Goal: Transaction & Acquisition: Obtain resource

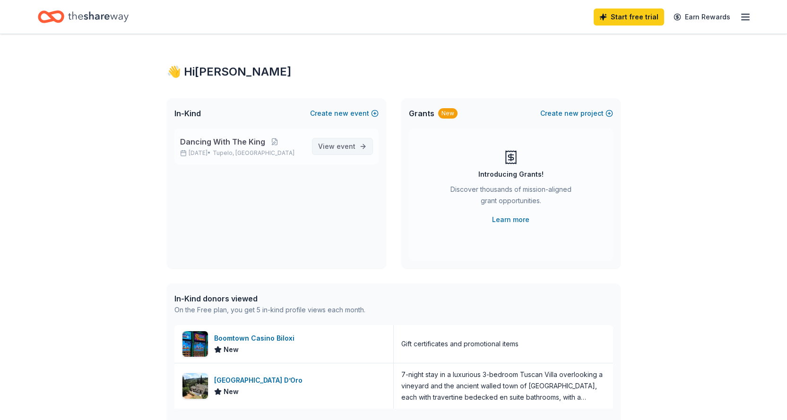
click at [351, 146] on span "event" at bounding box center [346, 146] width 19 height 8
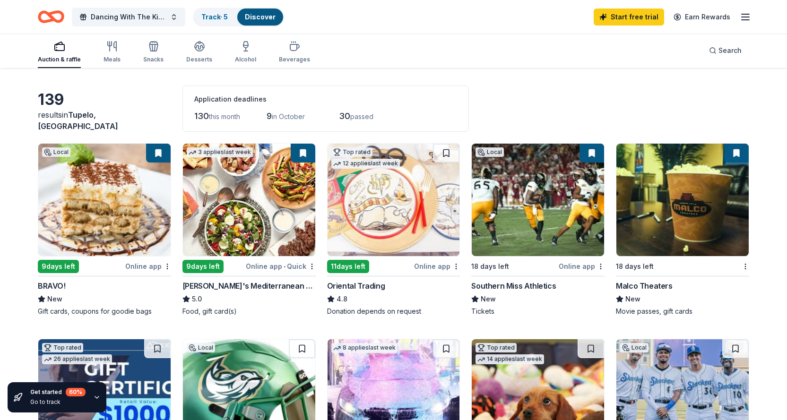
scroll to position [47, 0]
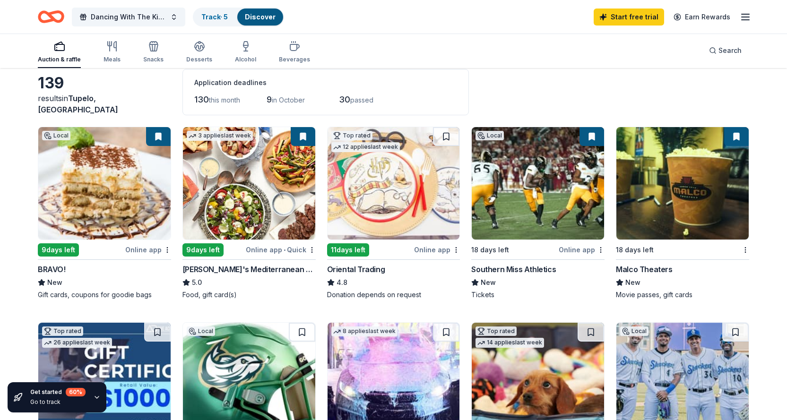
click at [271, 176] on img at bounding box center [249, 183] width 132 height 113
click at [125, 196] on img at bounding box center [104, 183] width 132 height 113
click at [115, 216] on img at bounding box center [104, 183] width 132 height 113
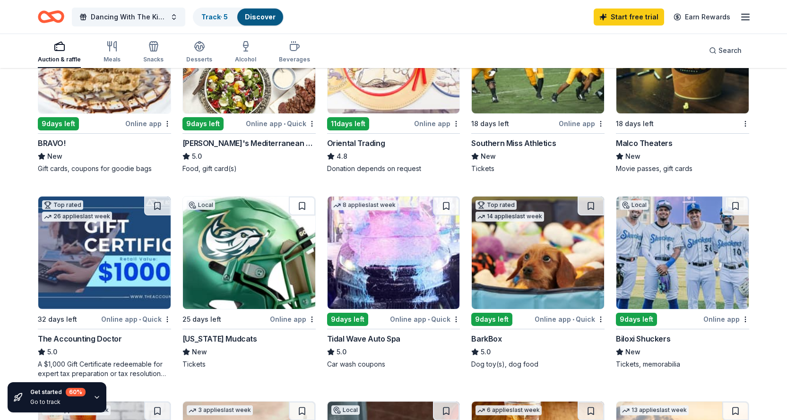
scroll to position [189, 0]
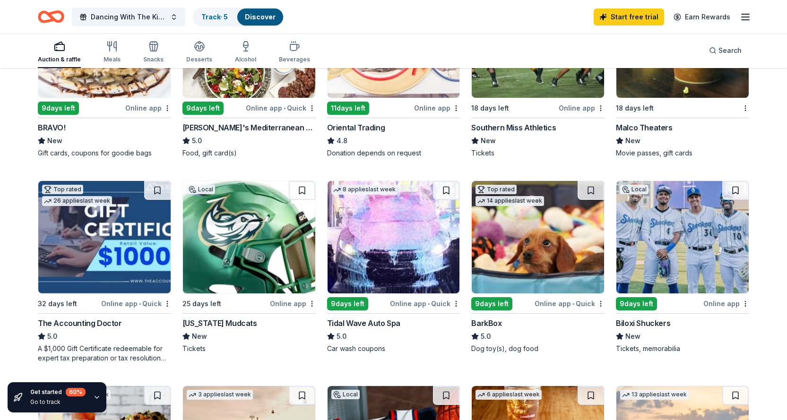
click at [279, 253] on img at bounding box center [249, 237] width 132 height 113
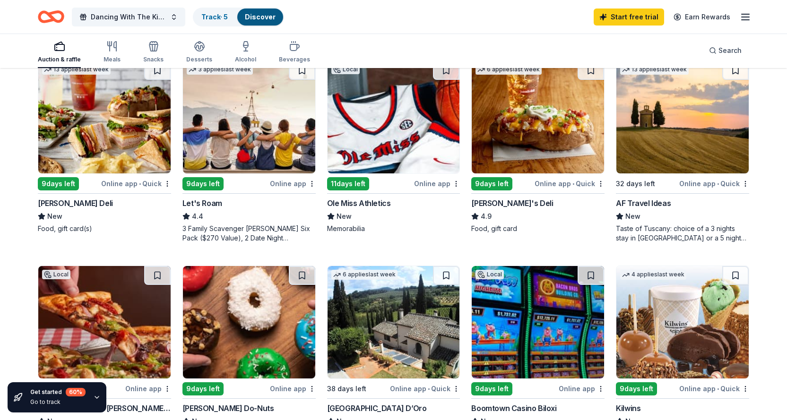
scroll to position [520, 0]
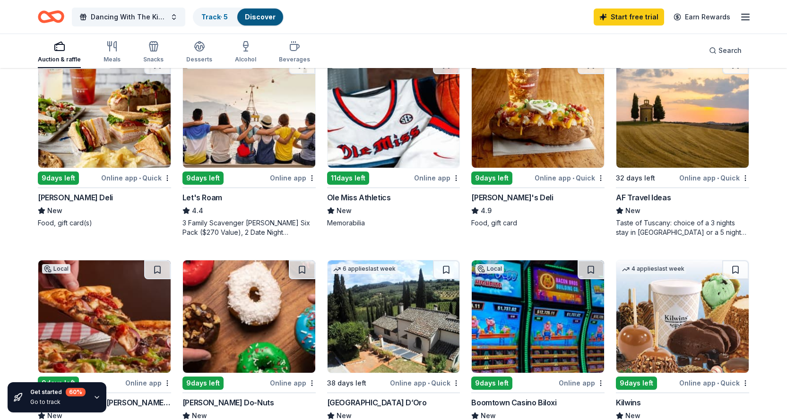
click at [402, 133] on img at bounding box center [394, 111] width 132 height 113
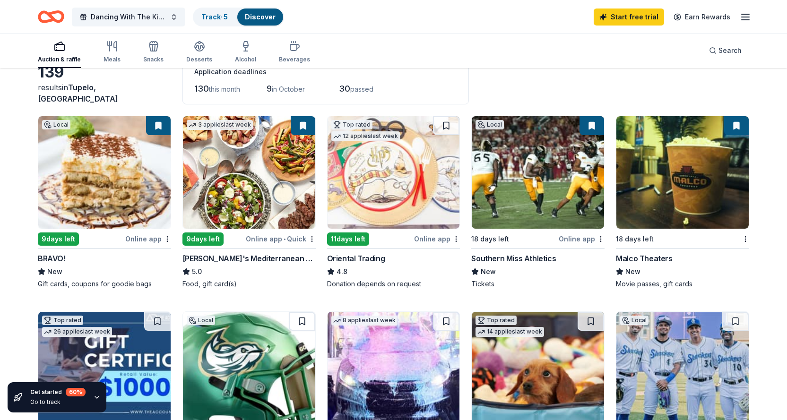
scroll to position [47, 0]
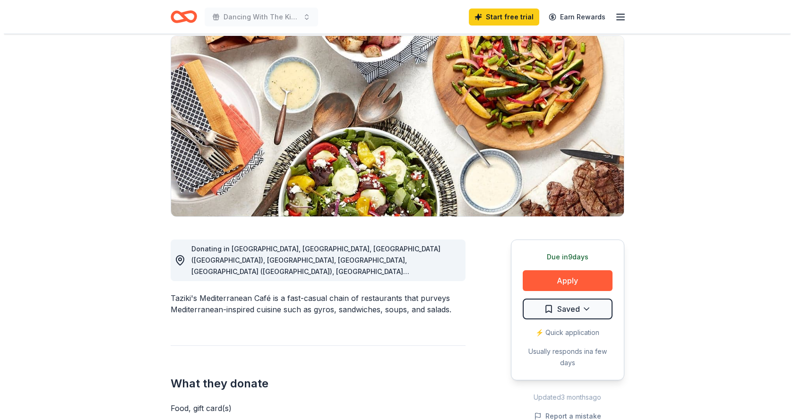
scroll to position [95, 0]
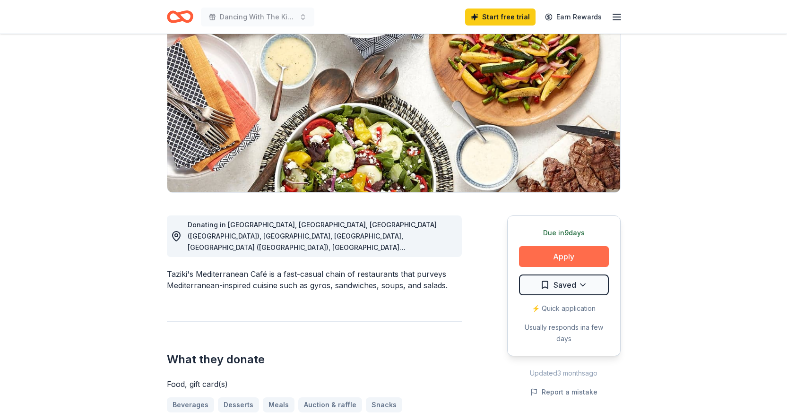
click at [550, 253] on button "Apply" at bounding box center [564, 256] width 90 height 21
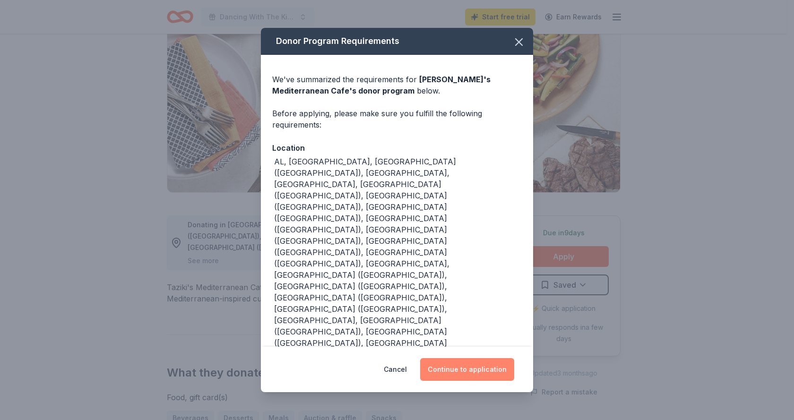
click at [470, 358] on button "Continue to application" at bounding box center [467, 369] width 94 height 23
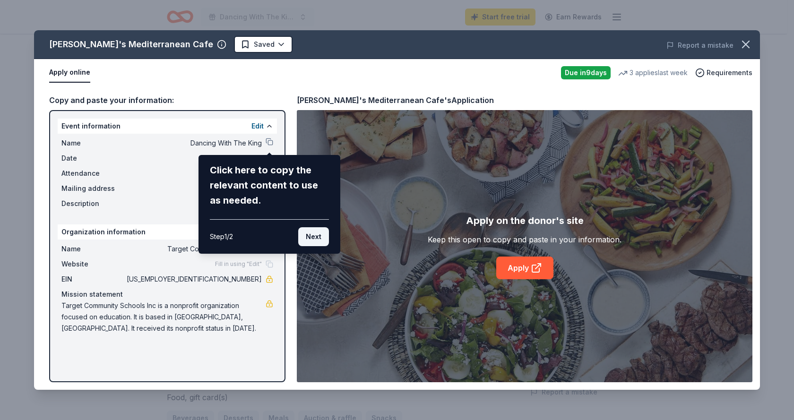
click at [311, 235] on button "Next" at bounding box center [313, 236] width 31 height 19
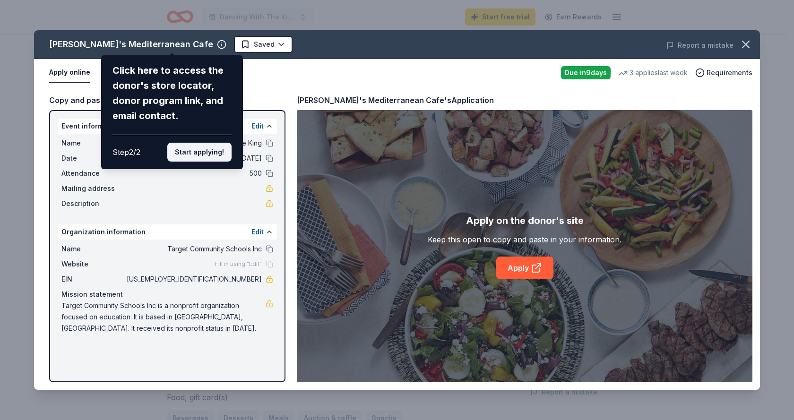
click at [196, 148] on button "Start applying!" at bounding box center [199, 152] width 64 height 19
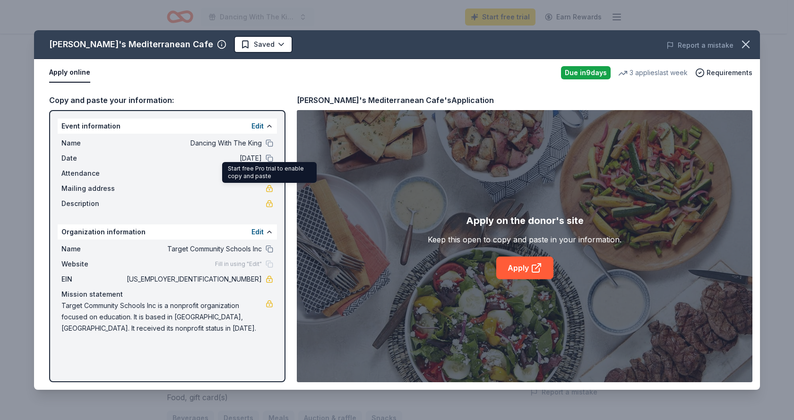
click at [276, 190] on div "Name Dancing With The King Date 10/17/25 Attendance 500 Mailing address Descrip…" at bounding box center [167, 173] width 219 height 79
click at [272, 190] on link at bounding box center [270, 189] width 8 height 8
click at [247, 266] on span "Fill in using "Edit"" at bounding box center [238, 265] width 47 height 8
click at [269, 263] on div "Fill in using "Edit"" at bounding box center [244, 265] width 58 height 8
click at [508, 274] on link "Apply" at bounding box center [525, 268] width 57 height 23
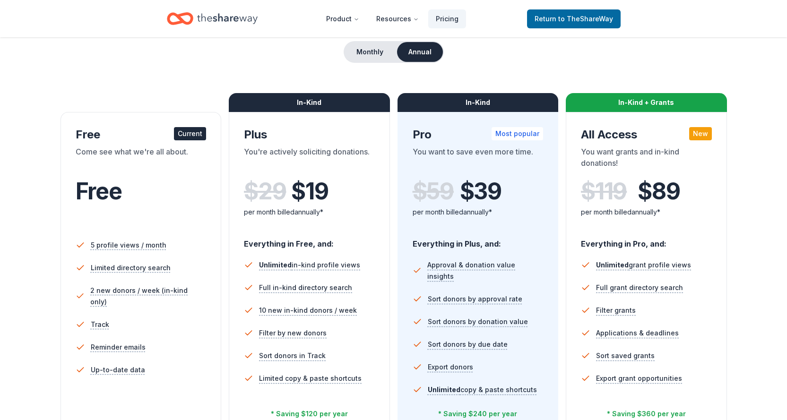
scroll to position [95, 0]
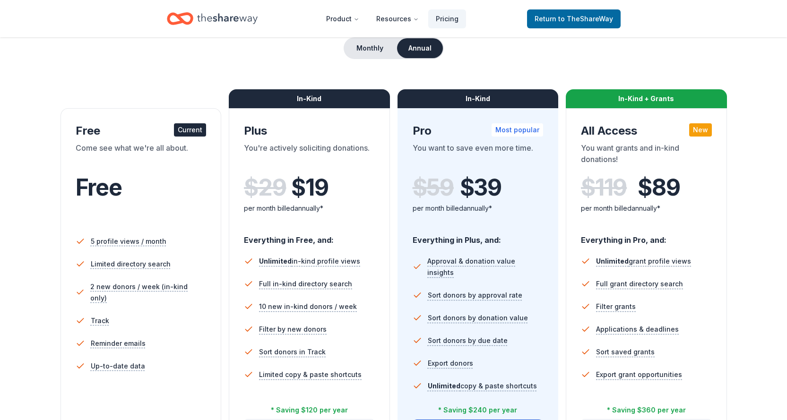
click at [158, 222] on div "Free" at bounding box center [141, 200] width 131 height 52
click at [557, 25] on link "Return to TheShareWay" at bounding box center [574, 18] width 94 height 19
click at [557, 18] on span "Return to TheShareWay" at bounding box center [574, 18] width 78 height 11
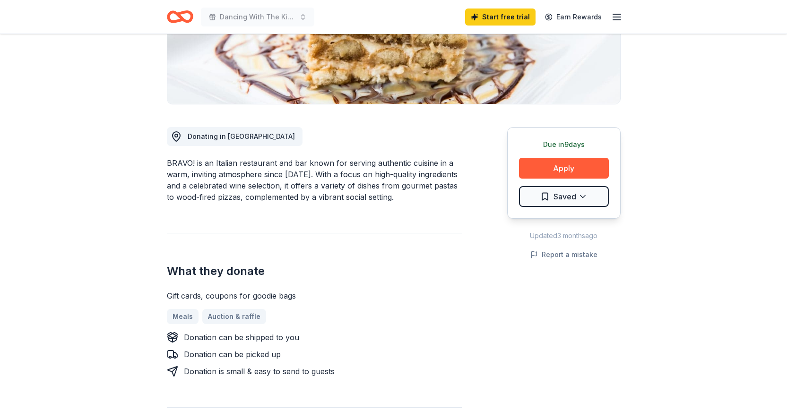
scroll to position [189, 0]
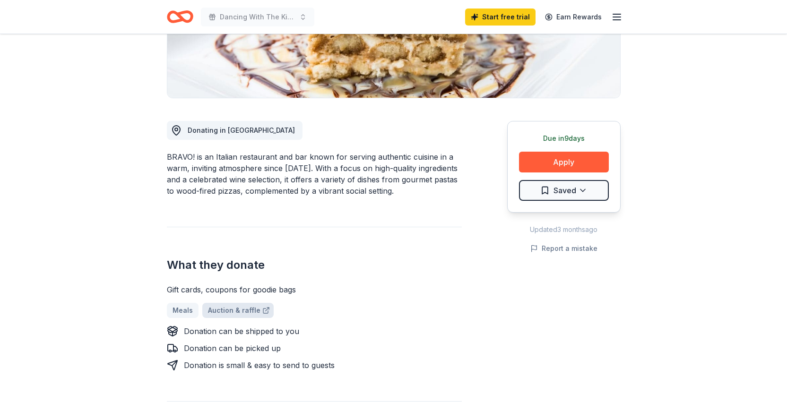
click at [228, 314] on link "Auction & raffle" at bounding box center [237, 310] width 71 height 15
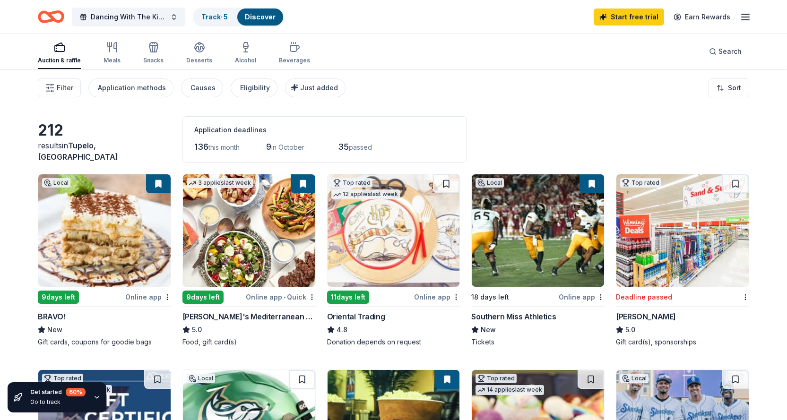
click at [86, 254] on img at bounding box center [104, 230] width 132 height 113
click at [71, 89] on span "Filter" at bounding box center [65, 87] width 17 height 11
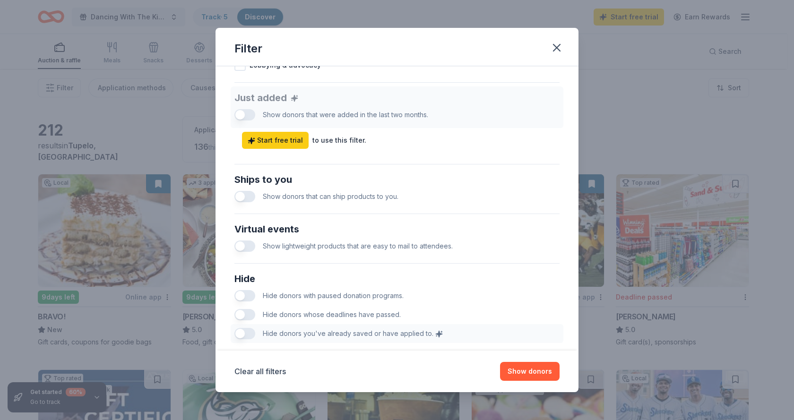
scroll to position [403, 0]
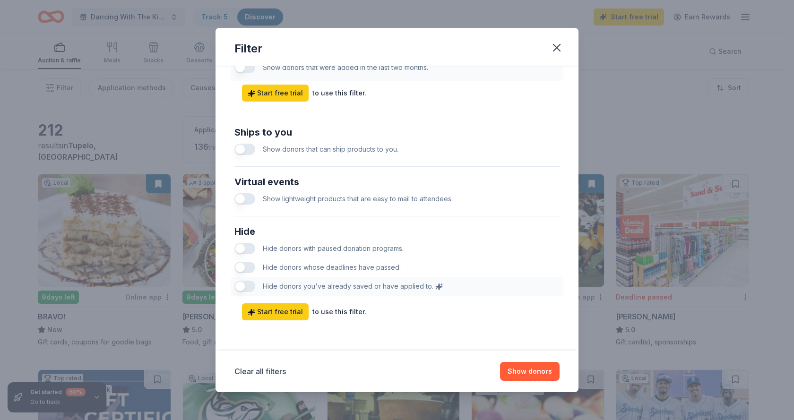
click at [240, 269] on button "button" at bounding box center [245, 267] width 21 height 11
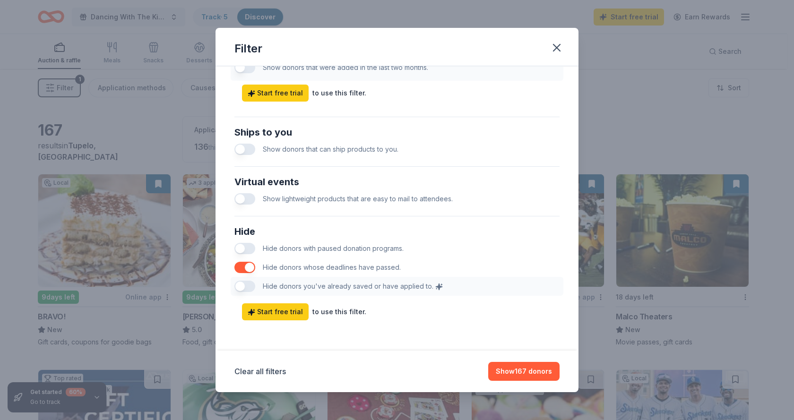
click at [245, 146] on button "button" at bounding box center [245, 149] width 21 height 11
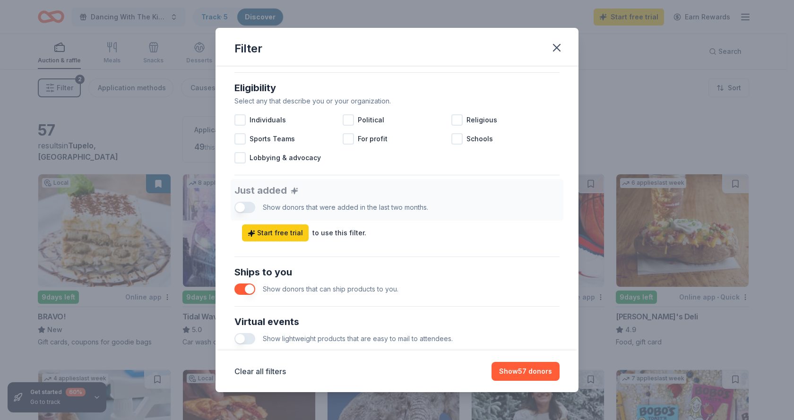
scroll to position [261, 0]
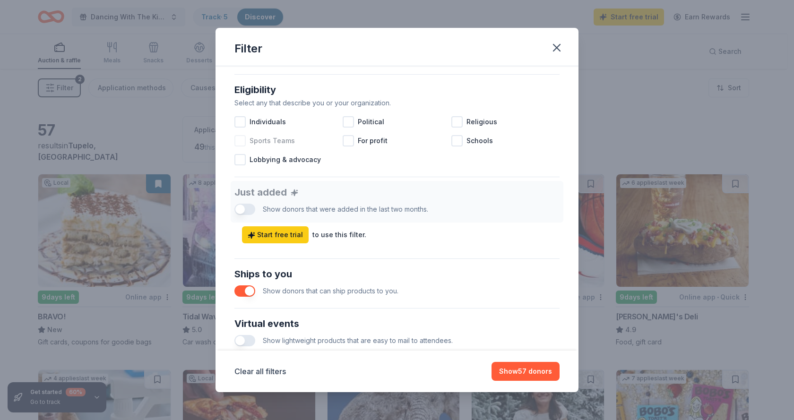
click at [243, 142] on div at bounding box center [240, 140] width 11 height 11
click at [244, 140] on icon at bounding box center [239, 140] width 9 height 9
click at [454, 141] on div at bounding box center [457, 140] width 11 height 11
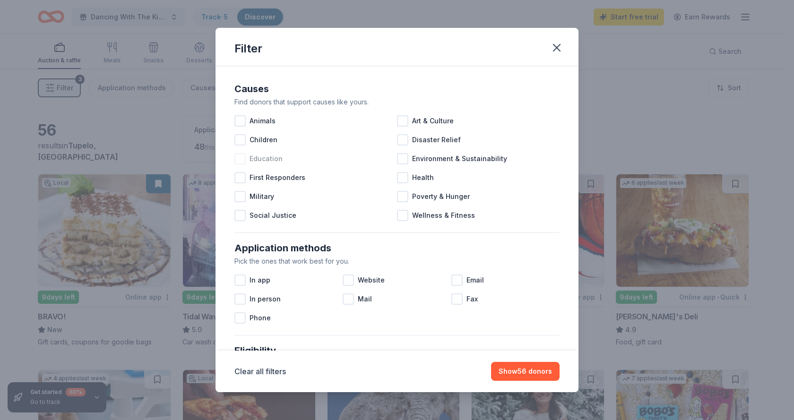
click at [243, 163] on div at bounding box center [240, 158] width 11 height 11
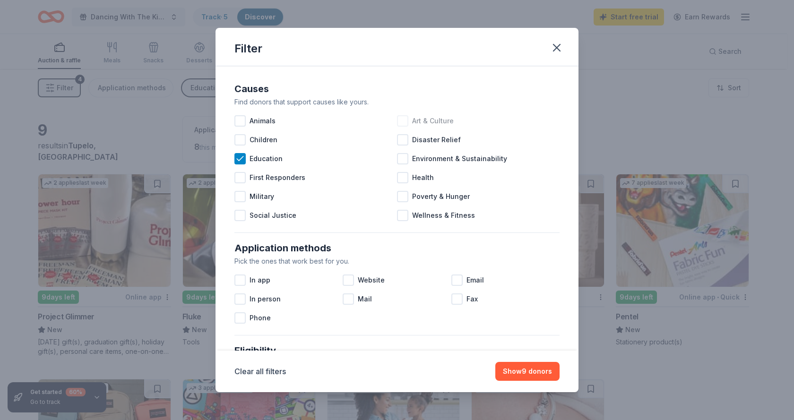
click at [402, 118] on div at bounding box center [402, 120] width 11 height 11
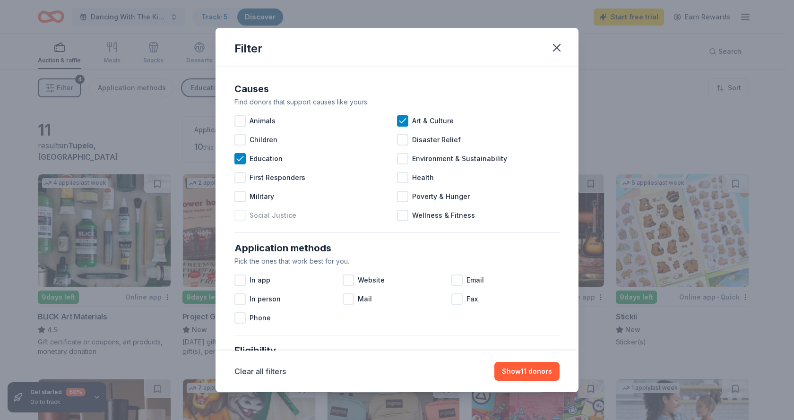
click at [240, 216] on div at bounding box center [240, 215] width 11 height 11
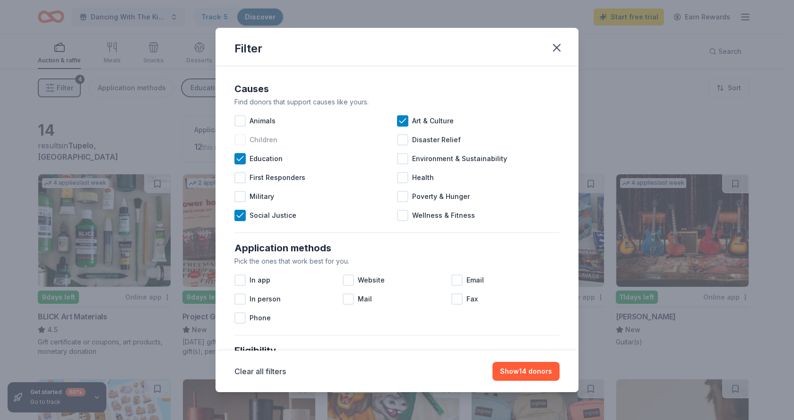
click at [241, 138] on div at bounding box center [240, 139] width 11 height 11
click at [548, 369] on button "Show 16 donors" at bounding box center [526, 371] width 67 height 19
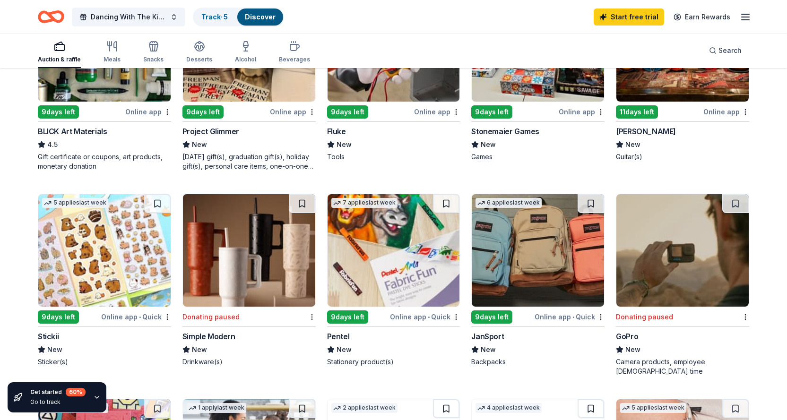
scroll to position [189, 0]
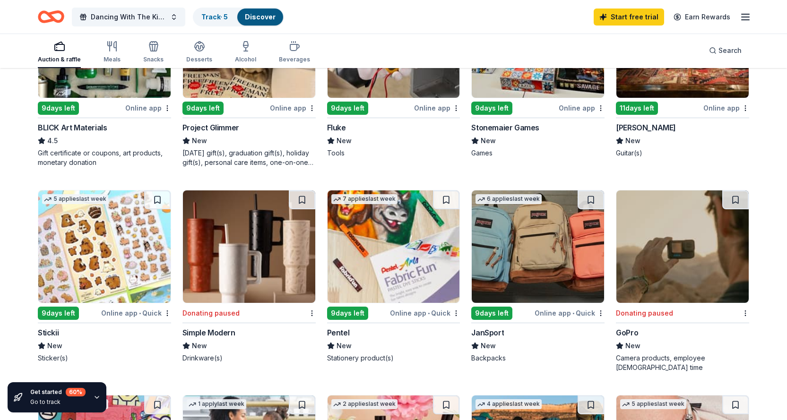
click at [583, 230] on img at bounding box center [538, 247] width 132 height 113
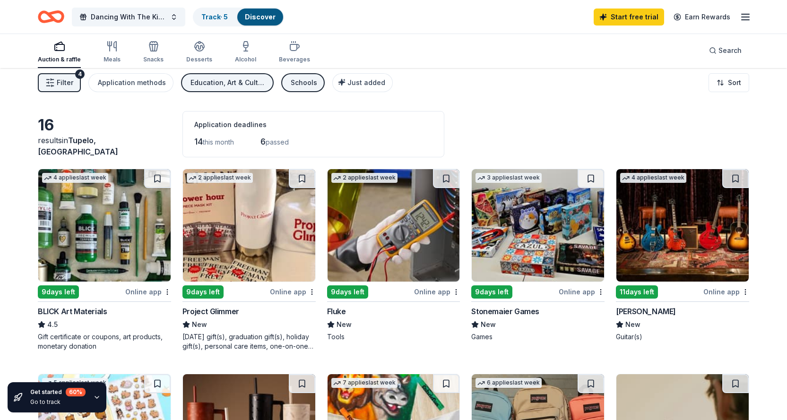
scroll to position [0, 0]
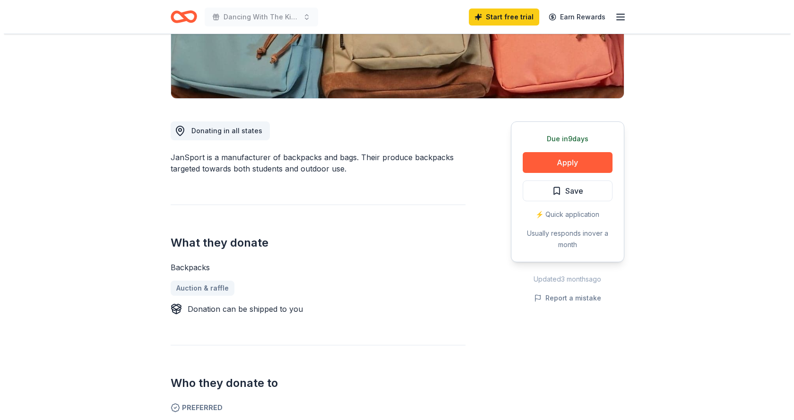
scroll to position [189, 0]
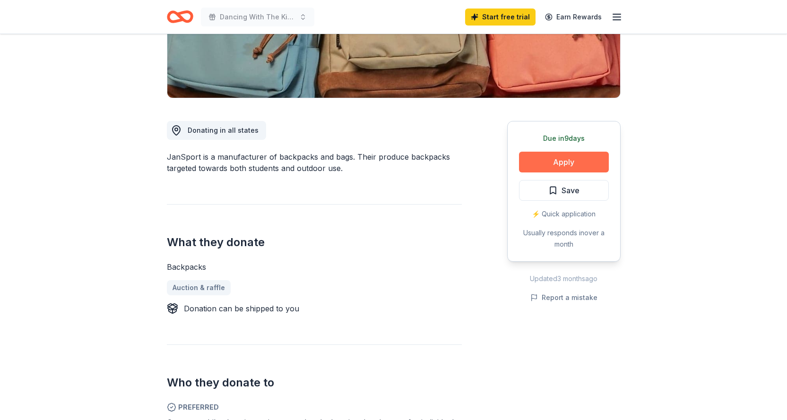
click at [558, 157] on button "Apply" at bounding box center [564, 162] width 90 height 21
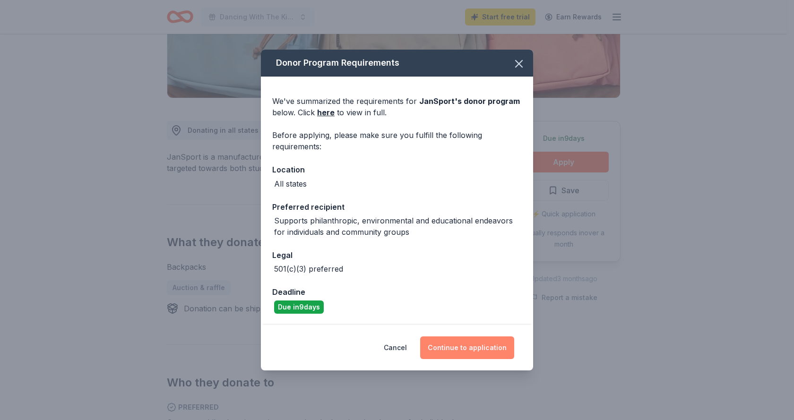
click at [453, 348] on button "Continue to application" at bounding box center [467, 348] width 94 height 23
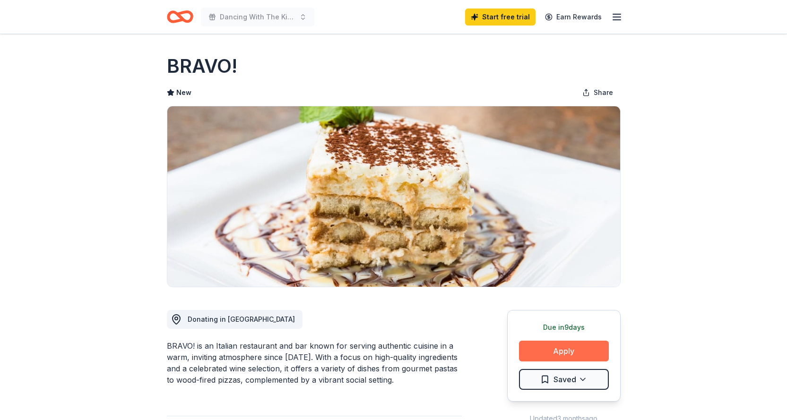
click at [562, 347] on button "Apply" at bounding box center [564, 351] width 90 height 21
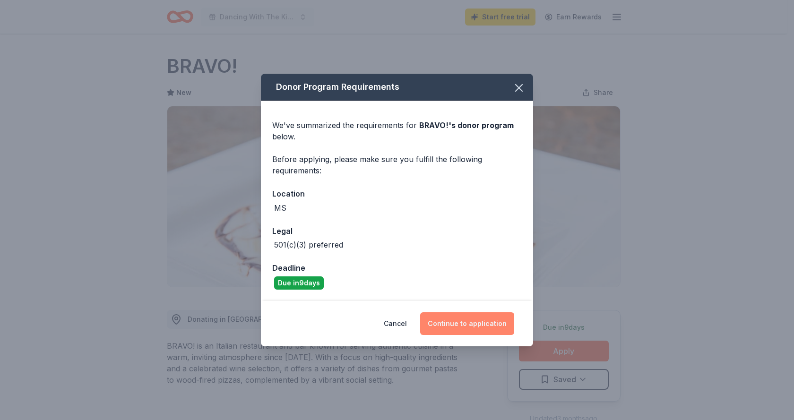
click at [462, 327] on button "Continue to application" at bounding box center [467, 324] width 94 height 23
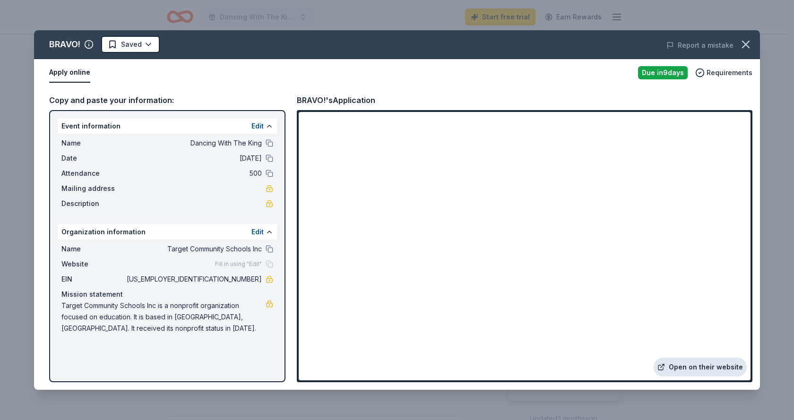
click at [712, 372] on link "Open on their website" at bounding box center [700, 367] width 93 height 19
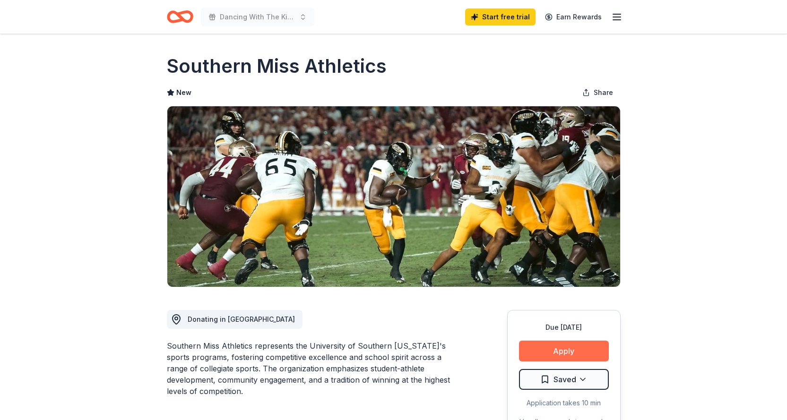
click at [579, 349] on button "Apply" at bounding box center [564, 351] width 90 height 21
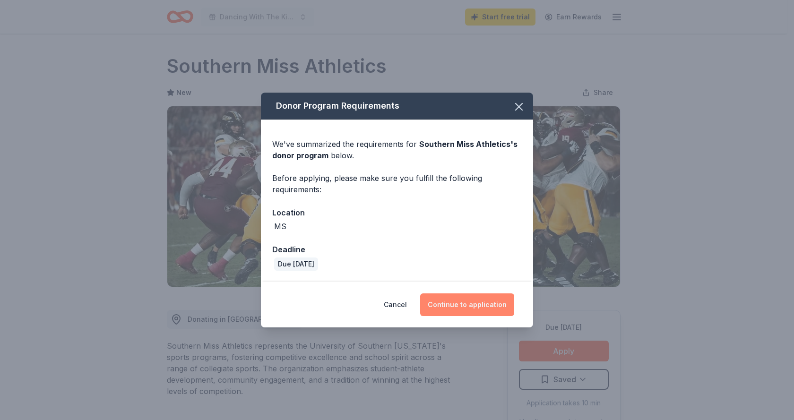
click at [468, 308] on button "Continue to application" at bounding box center [467, 305] width 94 height 23
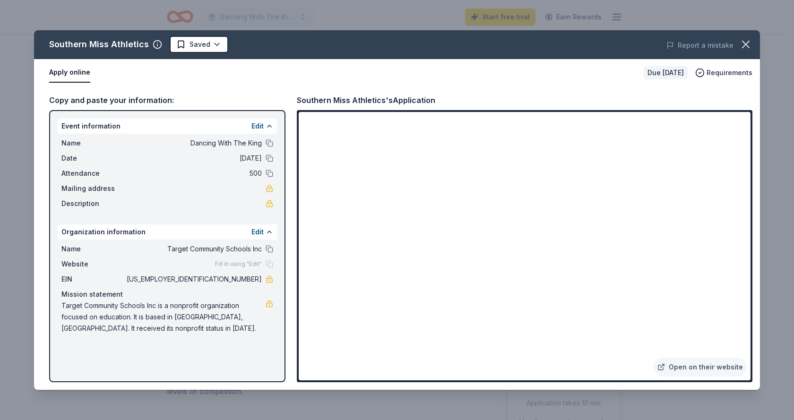
click at [262, 401] on div "Southern Miss Athletics Saved Report a mistake Apply online Due in 18 days Requ…" at bounding box center [397, 210] width 794 height 420
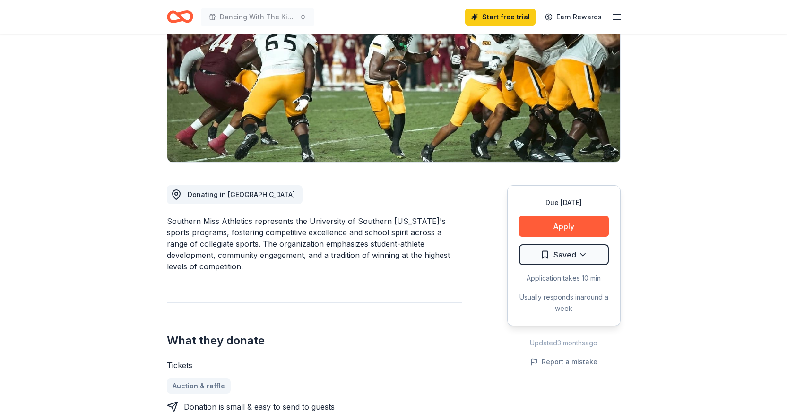
scroll to position [142, 0]
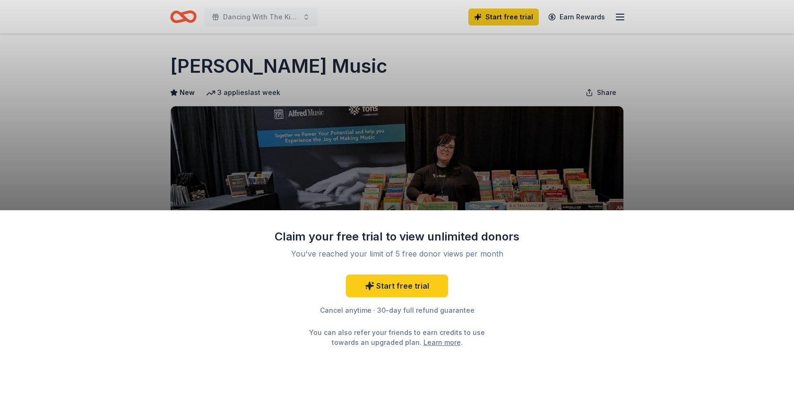
click at [514, 80] on div "Claim your free trial to view unlimited donors You've reached your limit of 5 f…" at bounding box center [397, 210] width 794 height 420
click at [769, 155] on div "Claim your free trial to view unlimited donors You've reached your limit of 5 f…" at bounding box center [397, 210] width 794 height 420
click at [696, 104] on div "Claim your free trial to view unlimited donors You've reached your limit of 5 f…" at bounding box center [397, 210] width 794 height 420
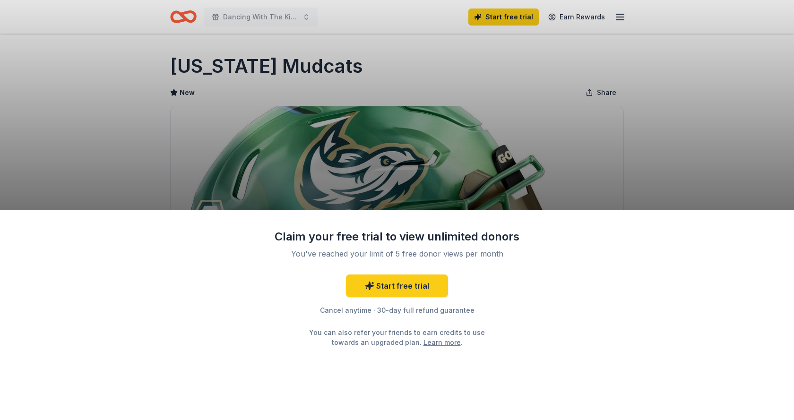
click at [565, 357] on div "Claim your free trial to view unlimited donors You've reached your limit of 5 f…" at bounding box center [397, 315] width 794 height 210
click at [412, 289] on link "Start free trial" at bounding box center [397, 286] width 102 height 23
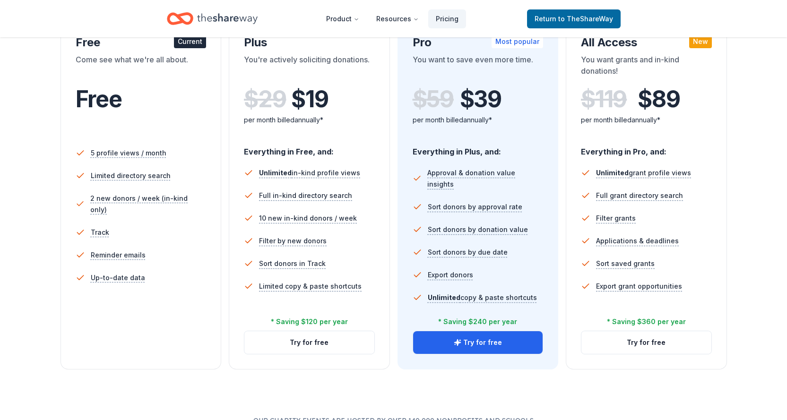
scroll to position [189, 0]
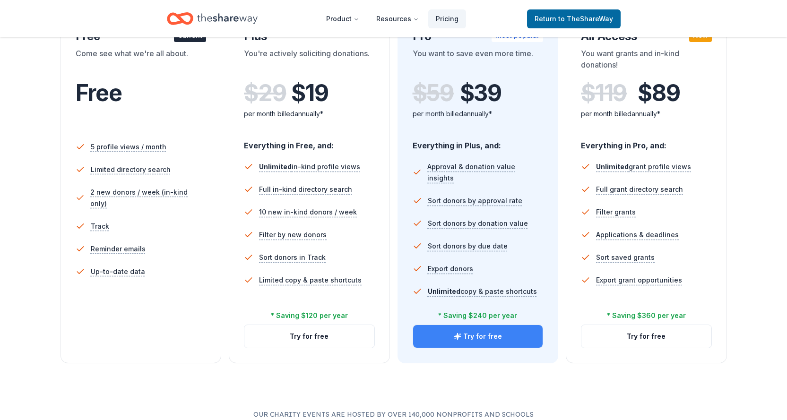
click at [444, 337] on button "Try for free" at bounding box center [478, 336] width 130 height 23
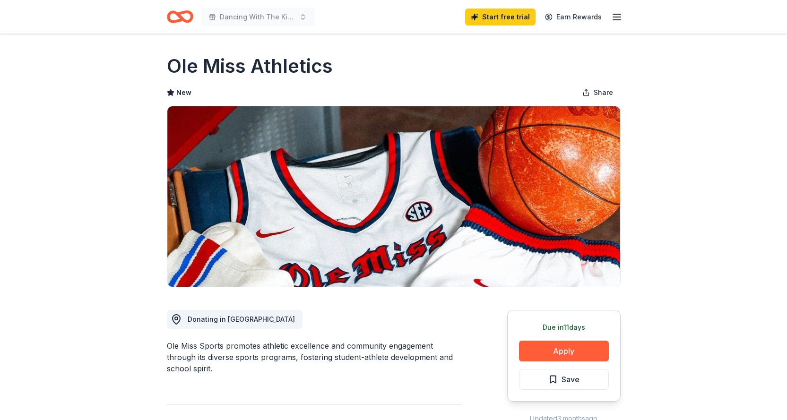
click at [531, 341] on button "Apply" at bounding box center [564, 351] width 90 height 21
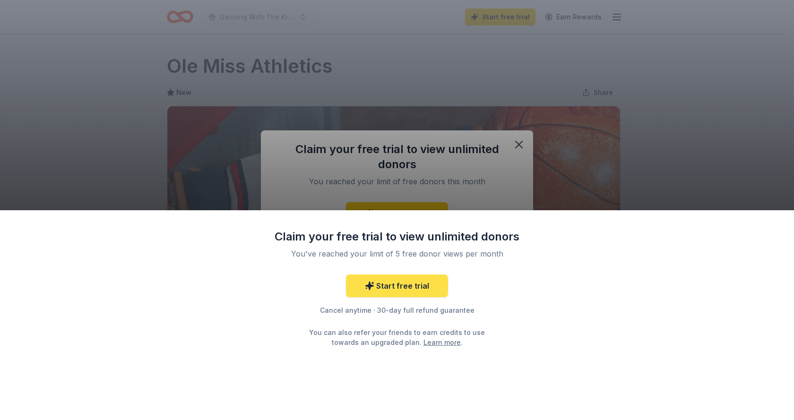
click at [398, 285] on link "Start free trial" at bounding box center [397, 286] width 102 height 23
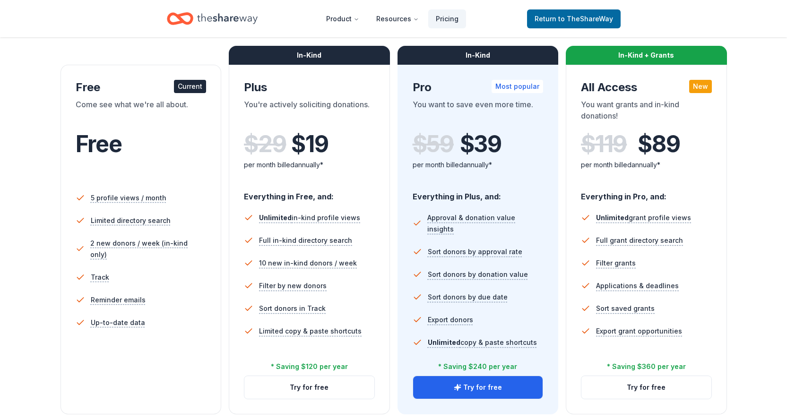
scroll to position [142, 0]
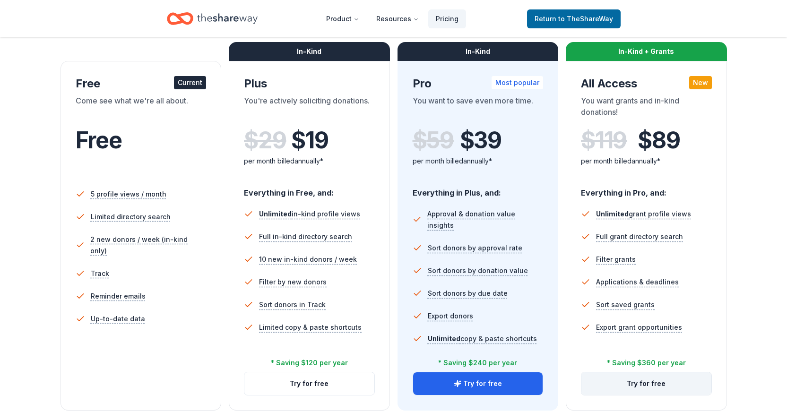
click at [633, 387] on button "Try for free" at bounding box center [647, 384] width 130 height 23
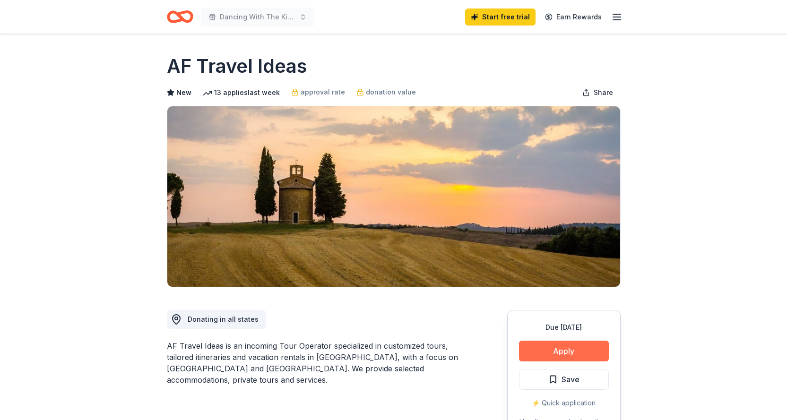
click at [575, 353] on button "Apply" at bounding box center [564, 351] width 90 height 21
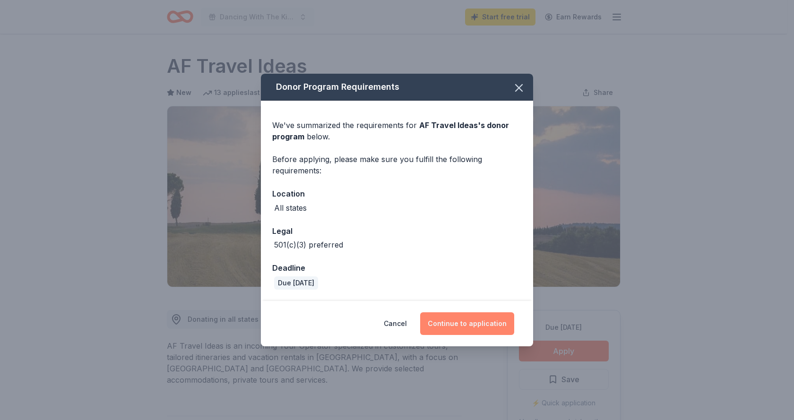
click at [480, 323] on button "Continue to application" at bounding box center [467, 324] width 94 height 23
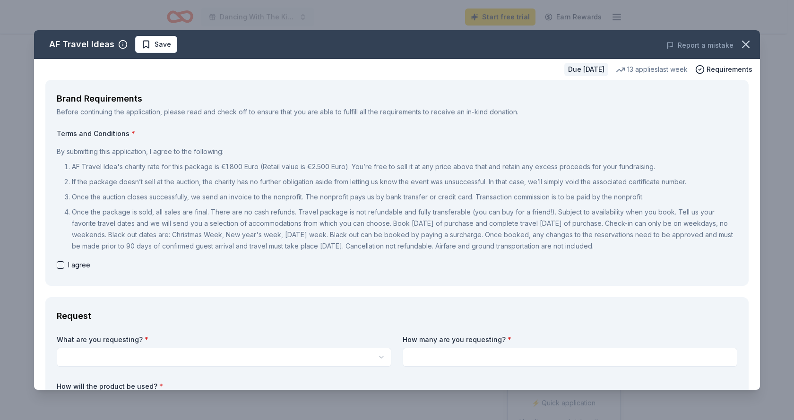
click at [59, 269] on div "I agree" at bounding box center [397, 265] width 681 height 11
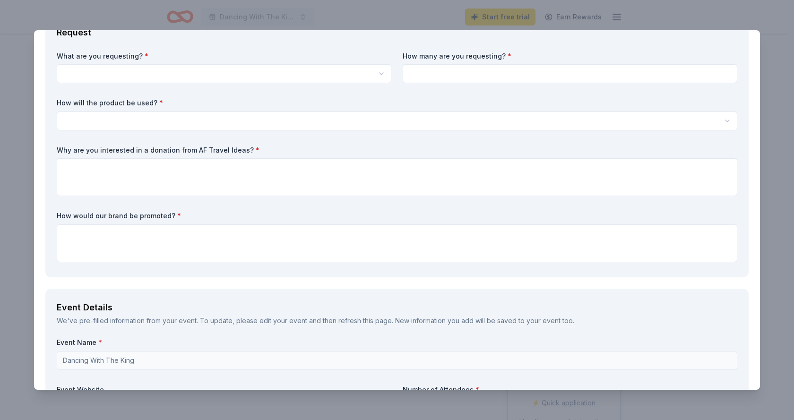
scroll to position [236, 0]
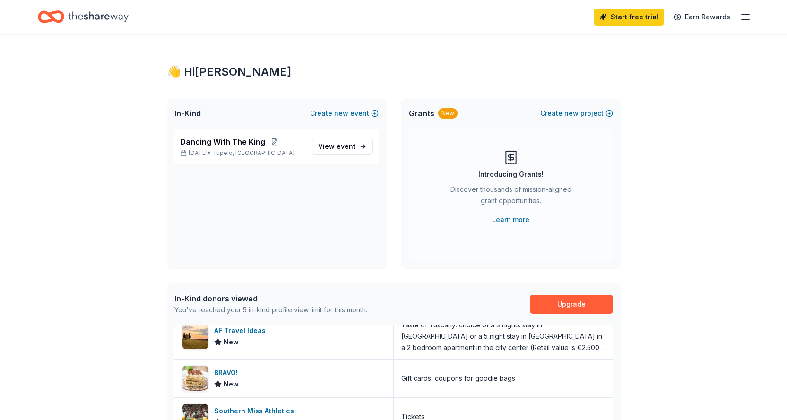
scroll to position [47, 0]
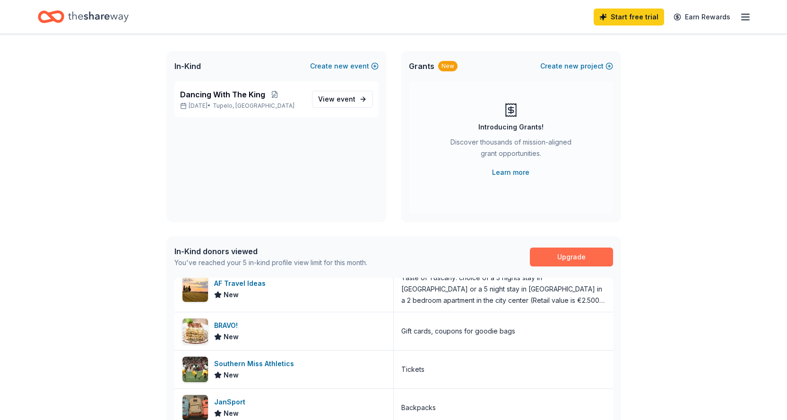
click at [586, 255] on link "Upgrade" at bounding box center [571, 257] width 83 height 19
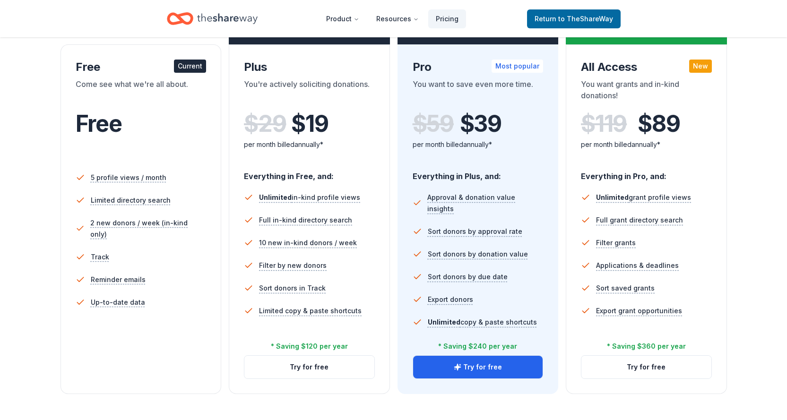
scroll to position [95, 0]
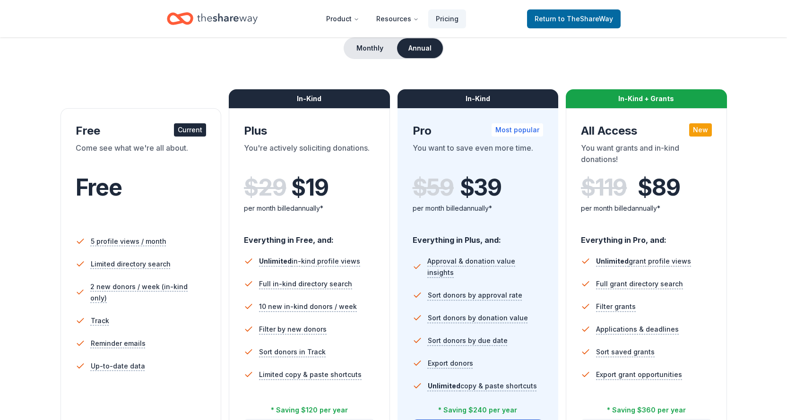
click at [477, 68] on div "Choose the perfect plan for you Monthly Annual Free Current Come see what we're…" at bounding box center [394, 227] width 712 height 462
